Goal: Book appointment/travel/reservation

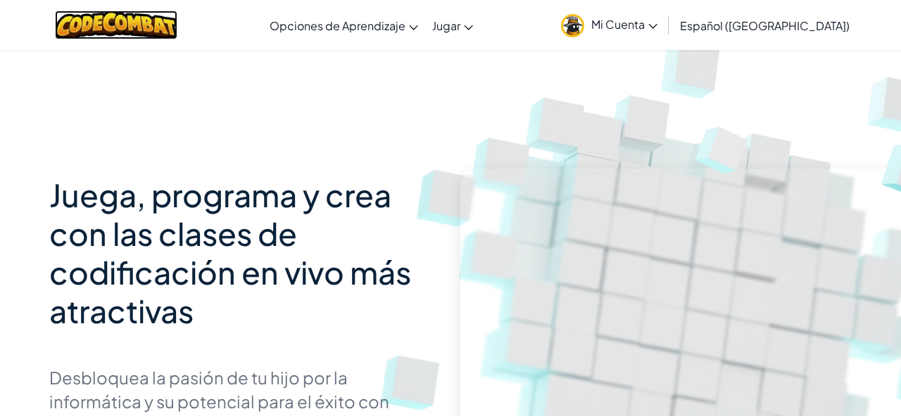
click at [160, 26] on img at bounding box center [116, 25] width 123 height 29
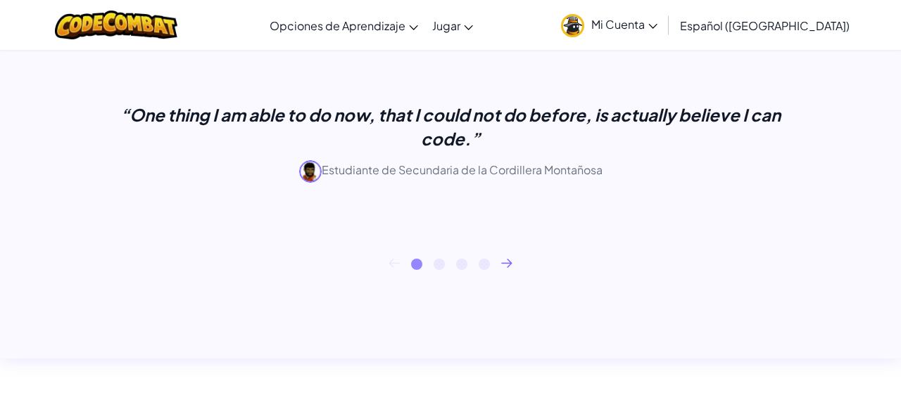
scroll to position [587, 0]
click at [122, 44] on div at bounding box center [116, 25] width 144 height 50
click at [127, 23] on img at bounding box center [116, 25] width 123 height 29
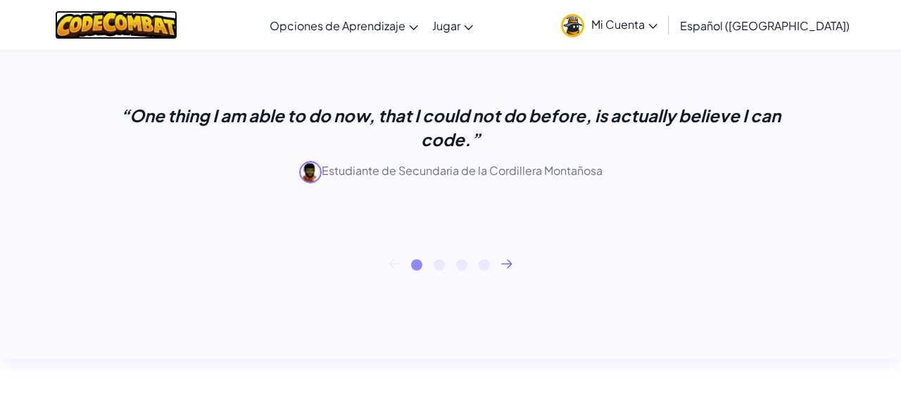
click at [127, 22] on img at bounding box center [116, 25] width 123 height 29
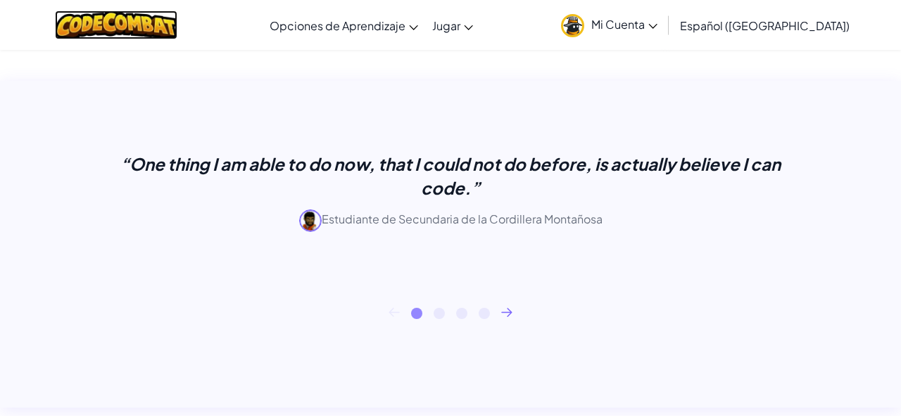
scroll to position [0, 0]
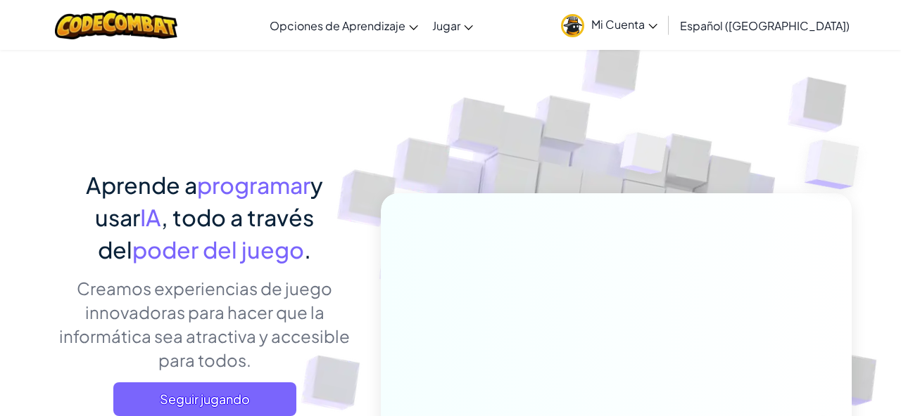
click at [657, 21] on span "Mi Cuenta" at bounding box center [624, 24] width 66 height 15
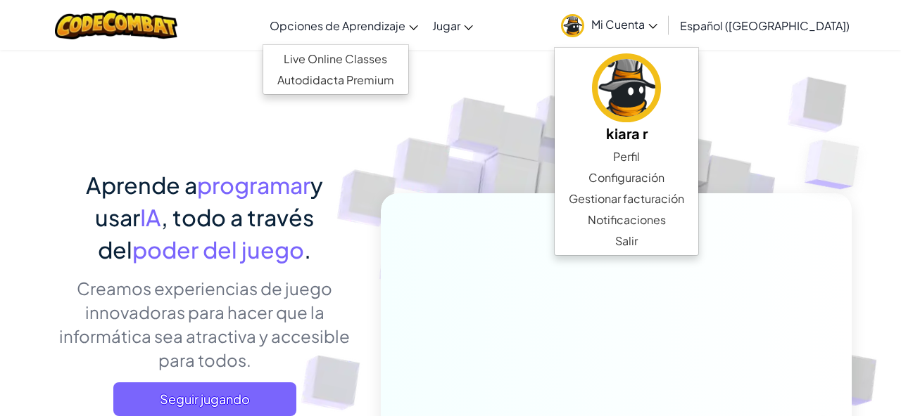
click at [358, 21] on span "Opciones de Aprendizaje" at bounding box center [337, 25] width 136 height 15
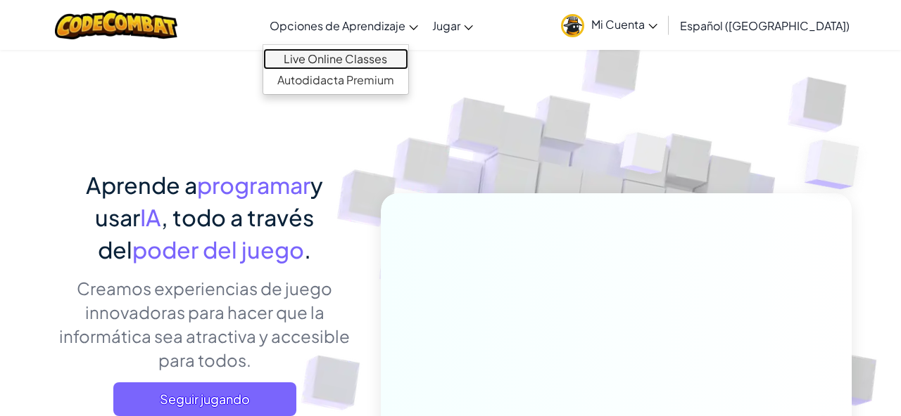
click at [383, 55] on link "Live Online Classes" at bounding box center [335, 59] width 145 height 21
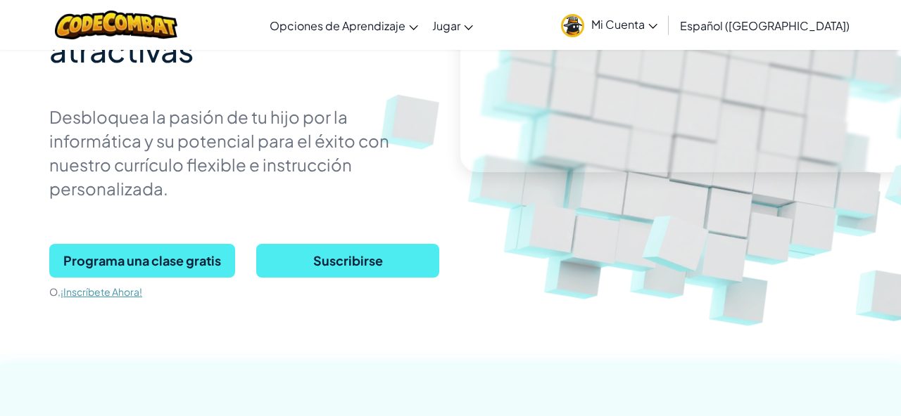
scroll to position [260, 0]
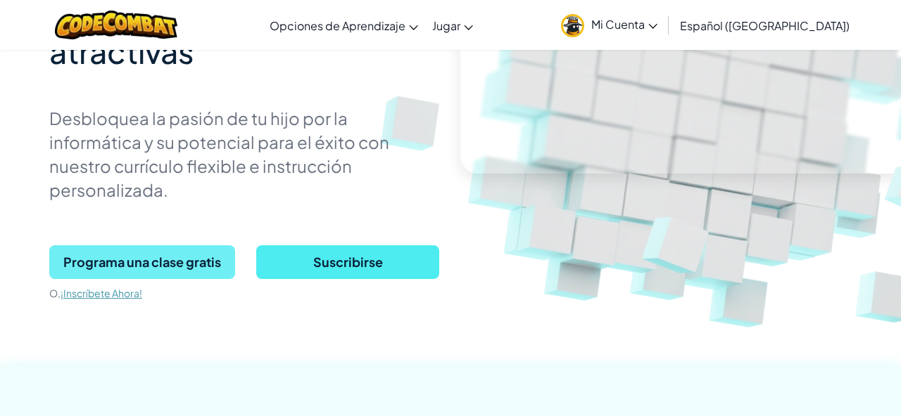
click at [173, 253] on span "Programa una clase gratis" at bounding box center [142, 263] width 186 height 34
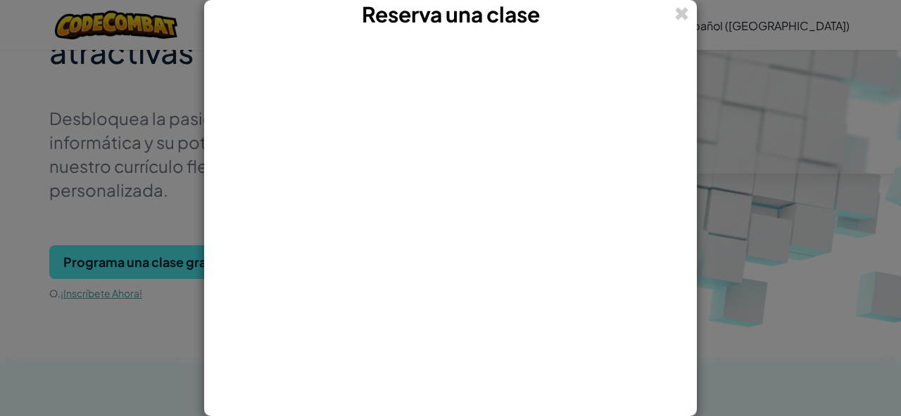
click at [671, 17] on div "Reserva una clase" at bounding box center [450, 15] width 491 height 28
click at [683, 13] on span at bounding box center [681, 13] width 15 height 27
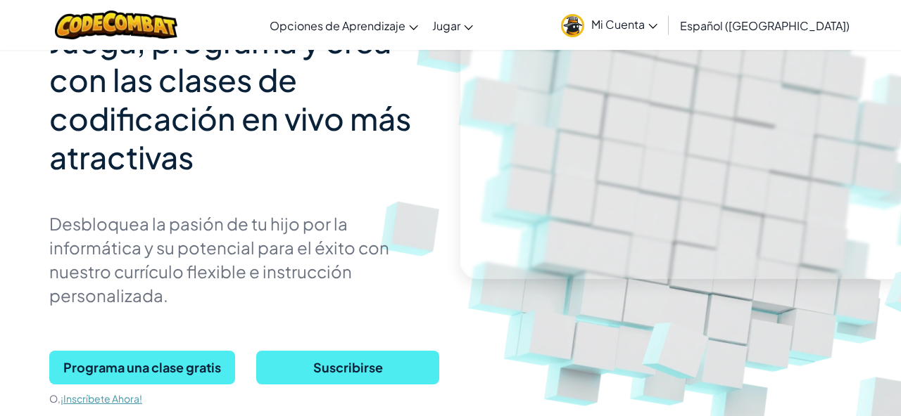
scroll to position [0, 0]
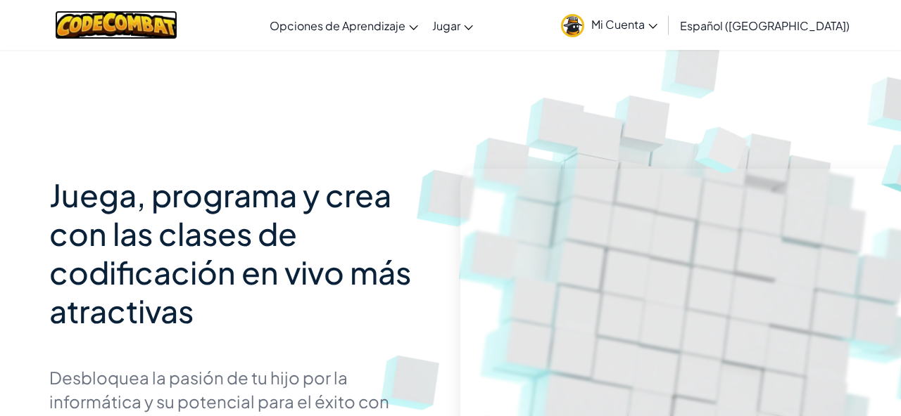
click at [153, 17] on img at bounding box center [116, 25] width 123 height 29
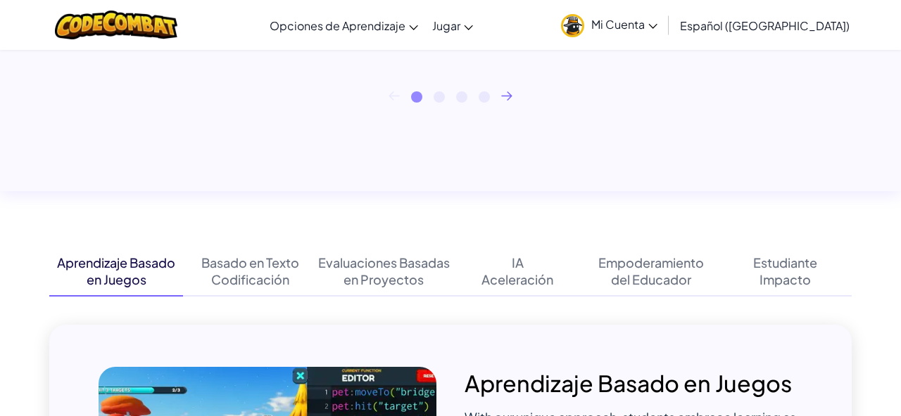
scroll to position [756, 0]
